Goal: Task Accomplishment & Management: Manage account settings

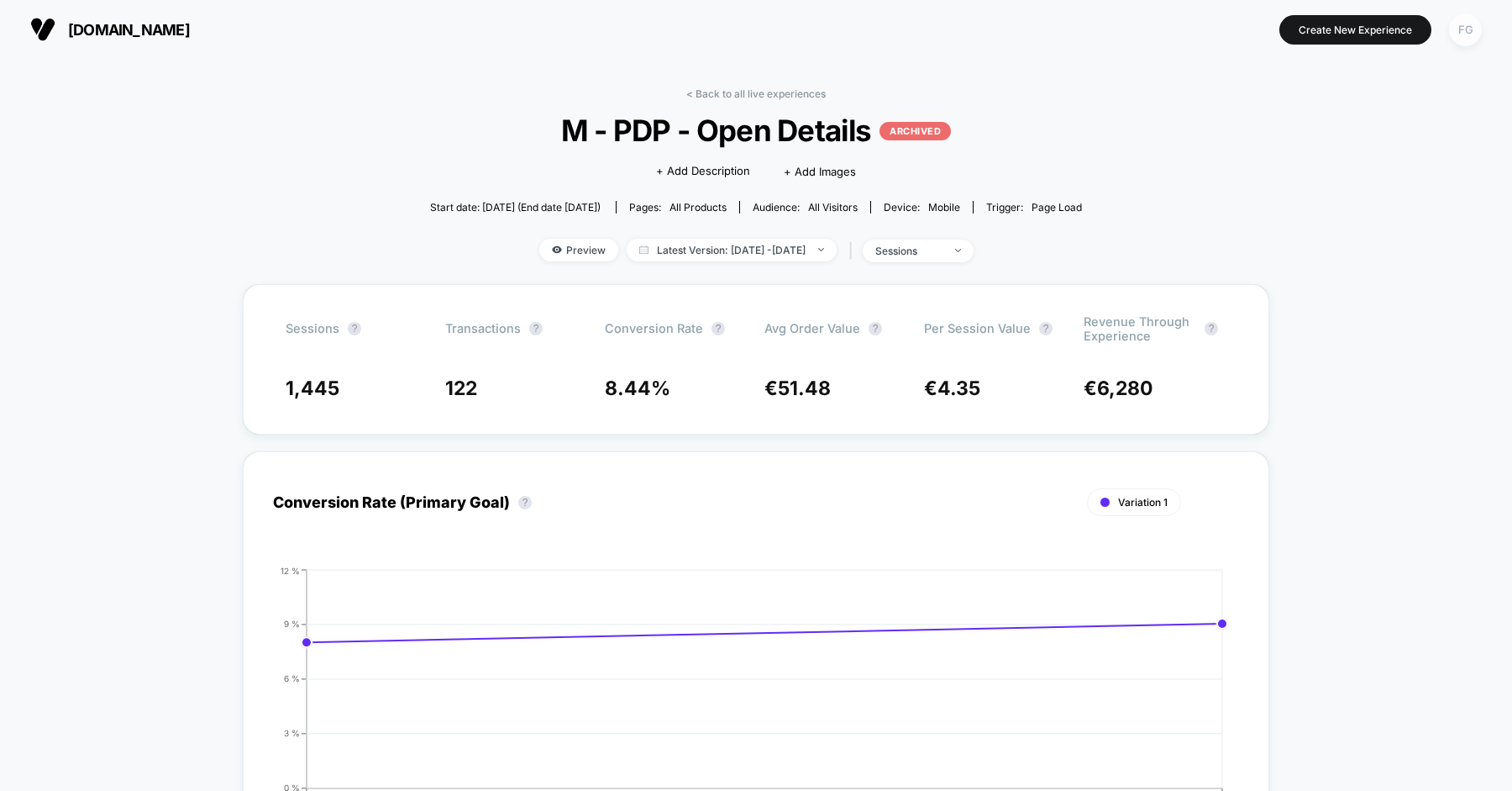
click at [1464, 18] on div "FG" at bounding box center [1465, 30] width 33 height 33
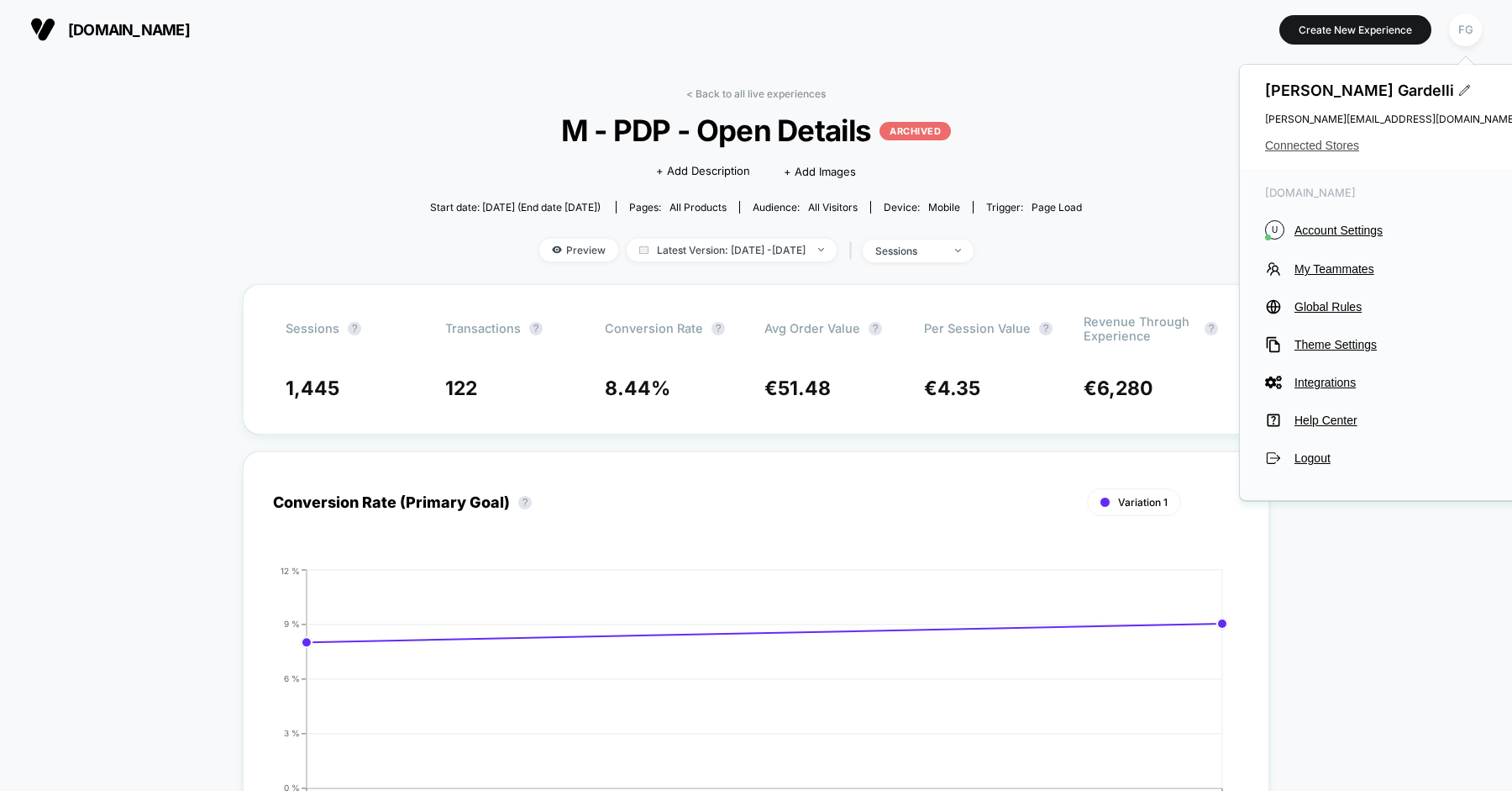
click at [1316, 140] on span "Connected Stores" at bounding box center [1390, 146] width 252 height 14
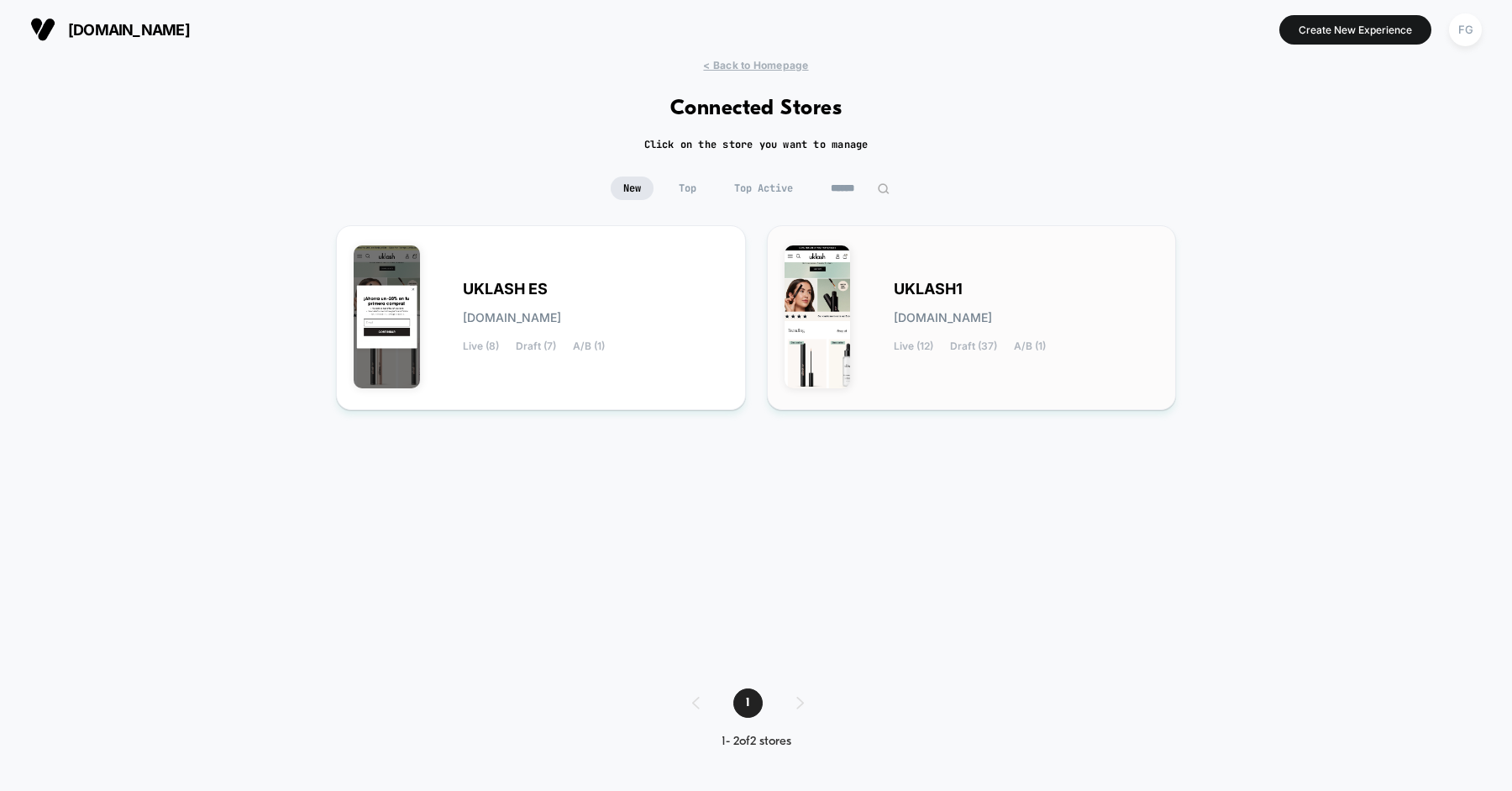
click at [924, 267] on div "UKLASH1 [DOMAIN_NAME] Live (12) Draft (37) A/B (1)" at bounding box center [971, 318] width 374 height 150
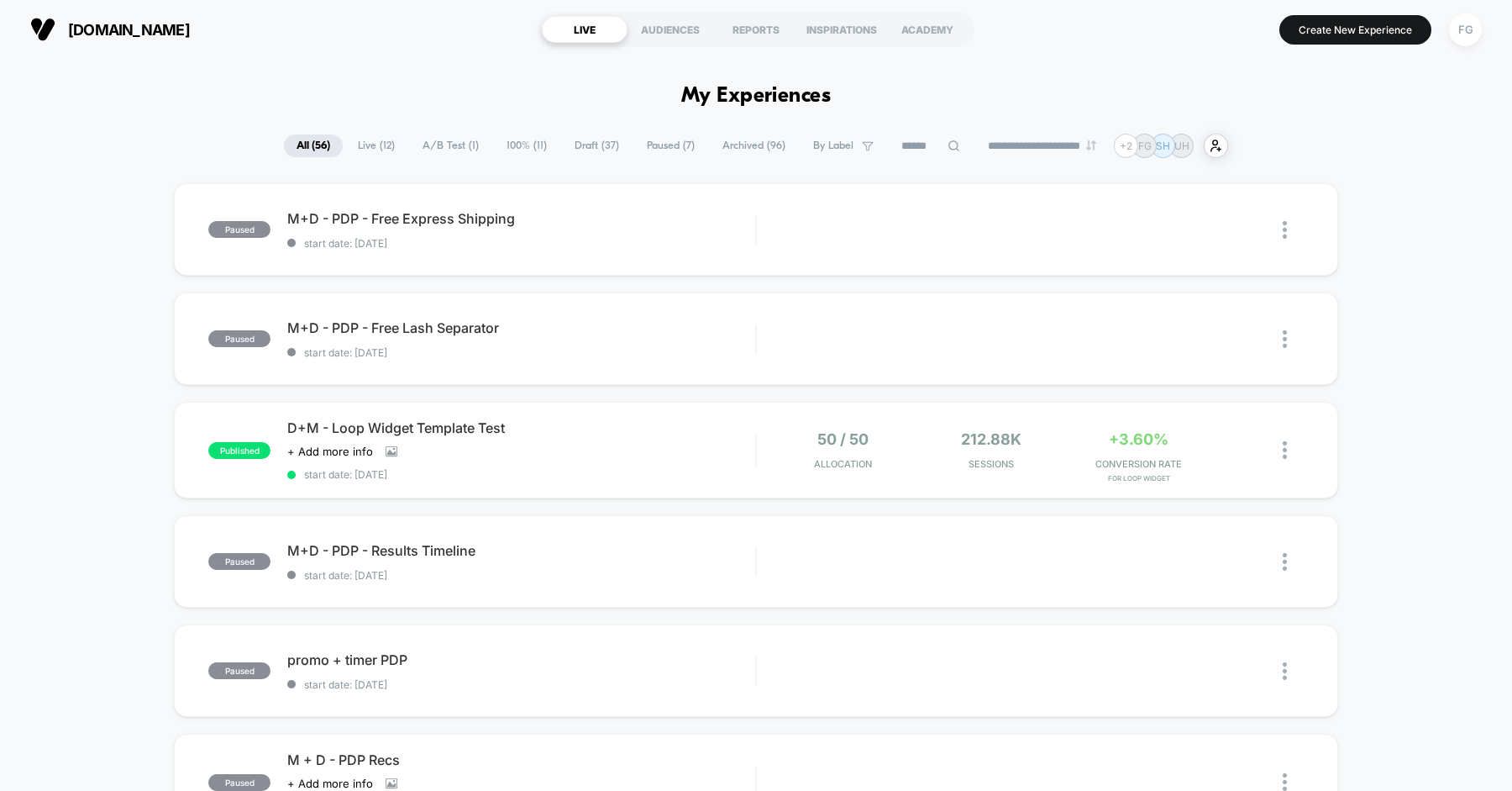
click at [381, 144] on span "Live ( 12 )" at bounding box center [376, 145] width 62 height 22
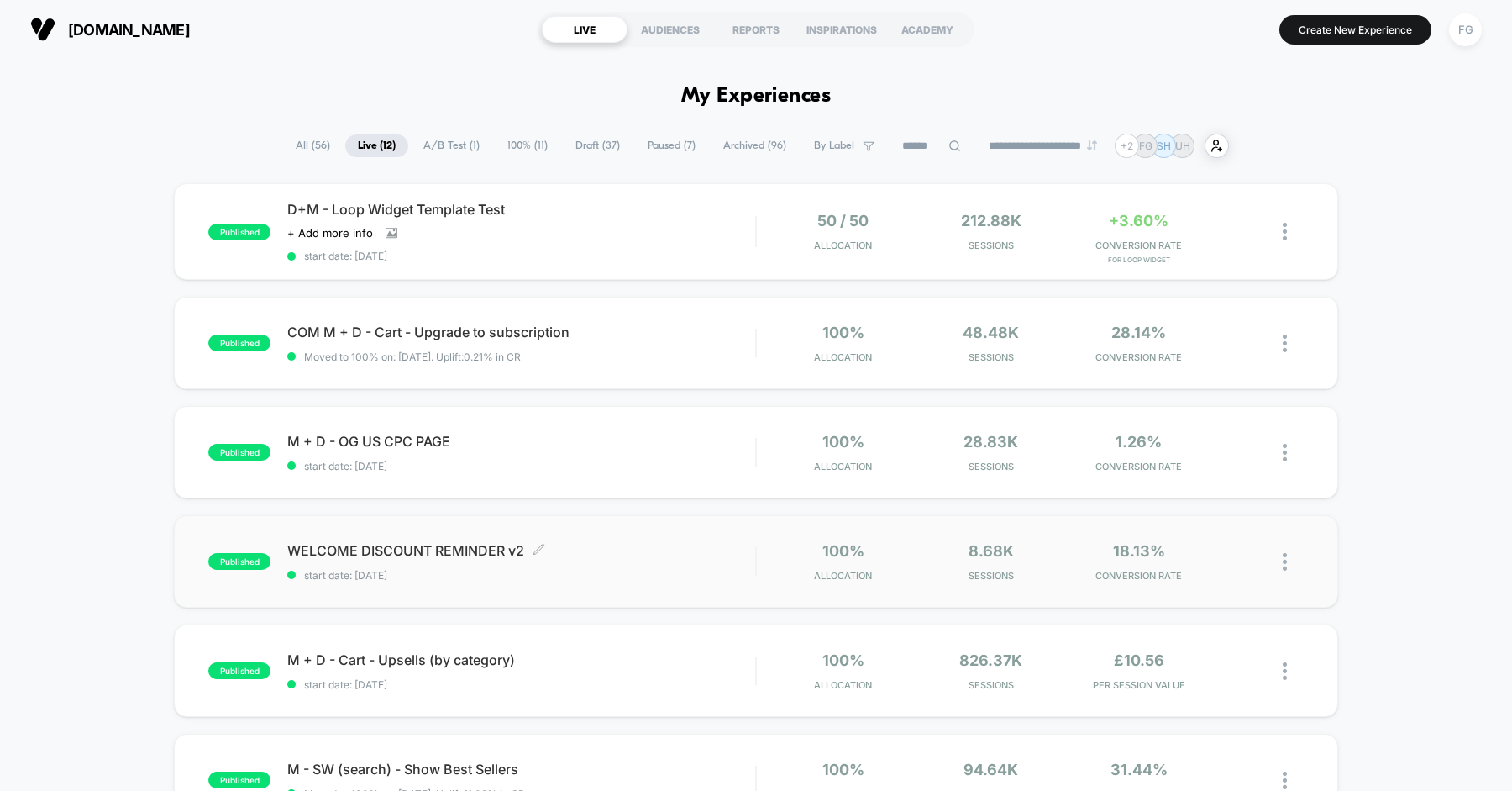
click at [660, 551] on span "WELCOME DISCOUNT REMINDER v2 Click to edit experience details" at bounding box center [521, 550] width 468 height 17
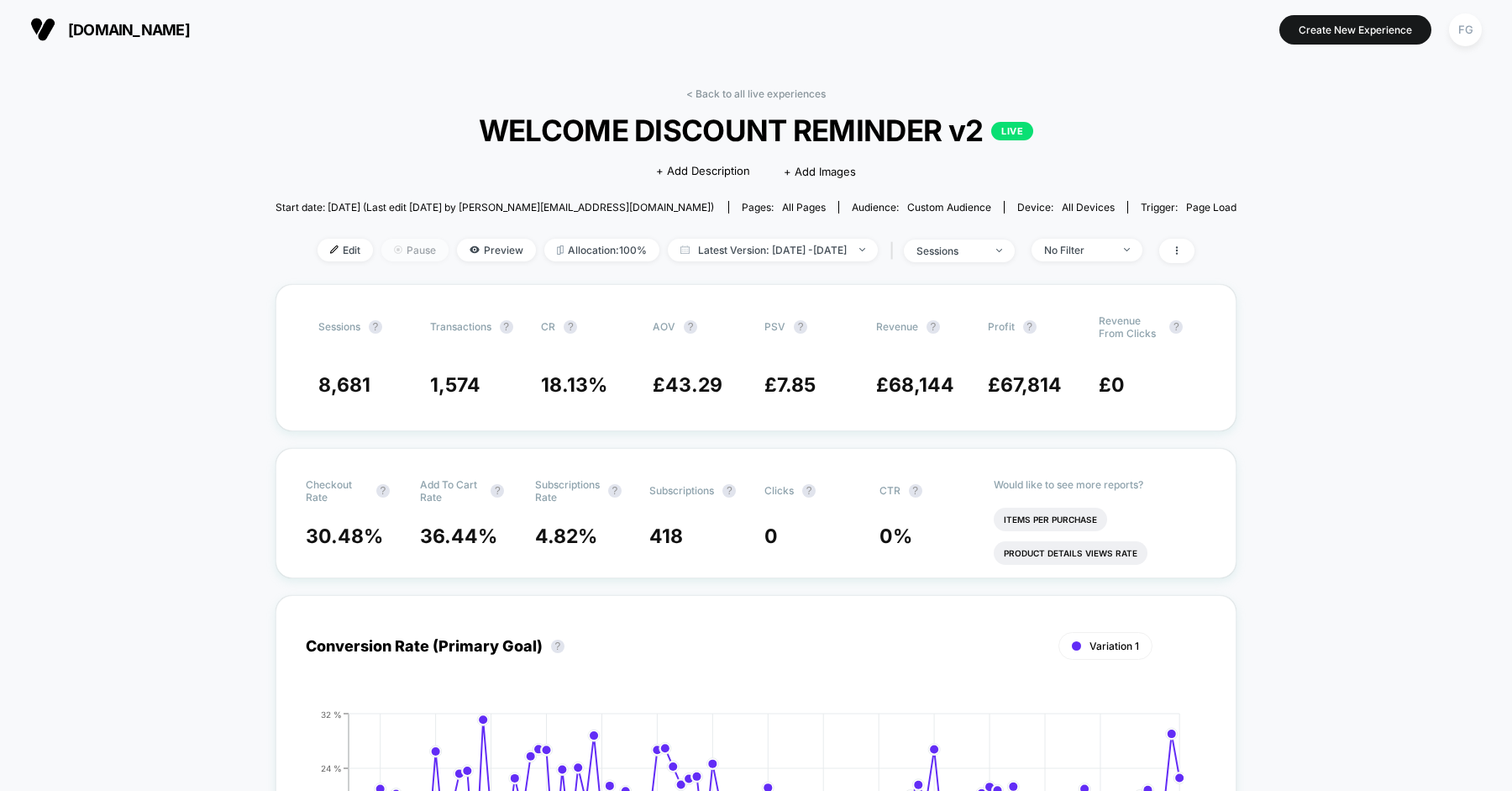
click at [399, 246] on span "Pause" at bounding box center [414, 249] width 67 height 22
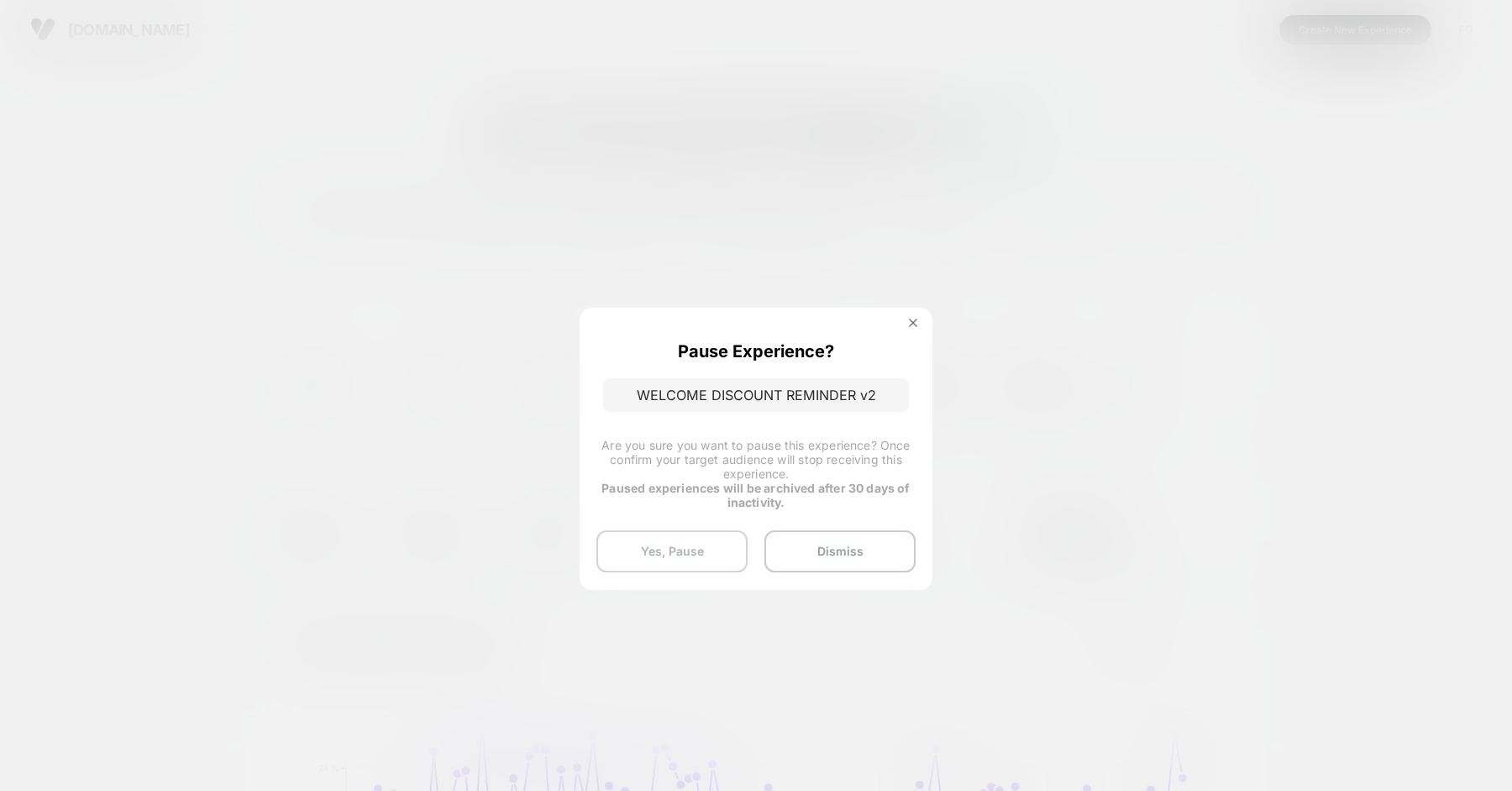
click at [707, 549] on button "Yes, Pause" at bounding box center [672, 551] width 152 height 42
